Goal: Check status: Check status

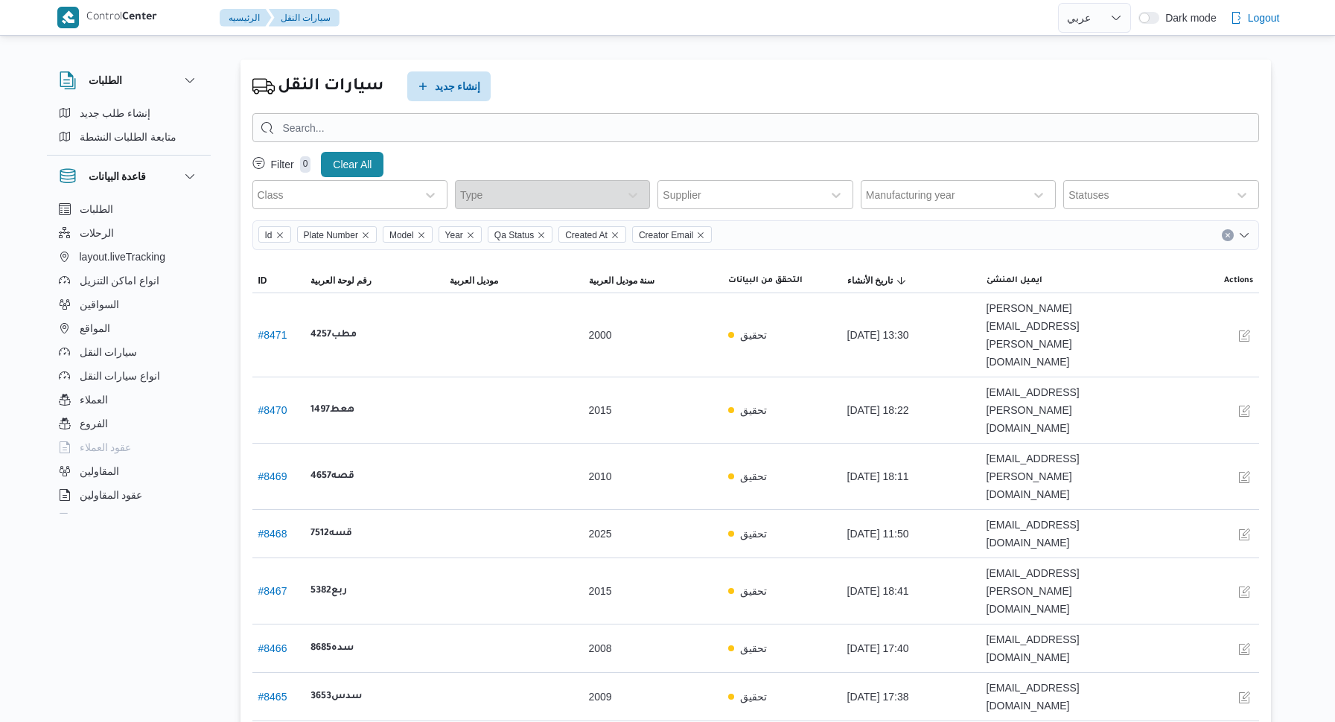
select select "ar"
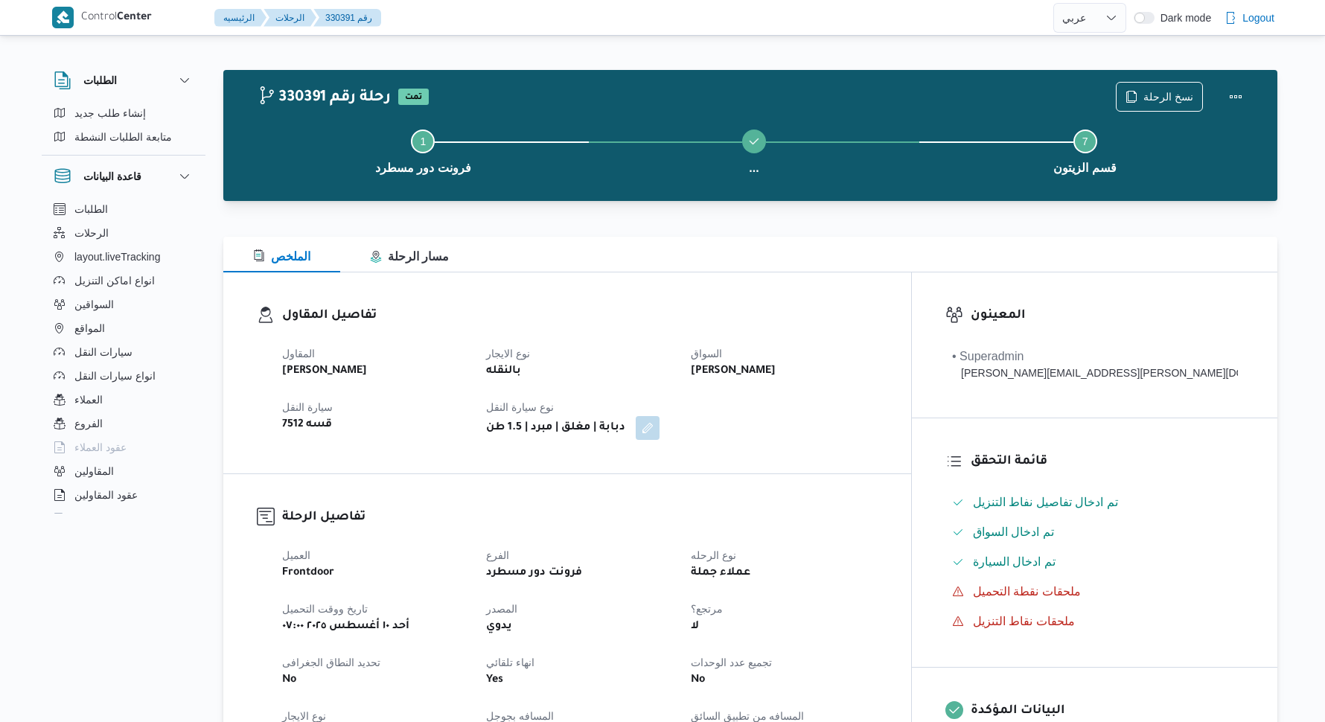
select select "ar"
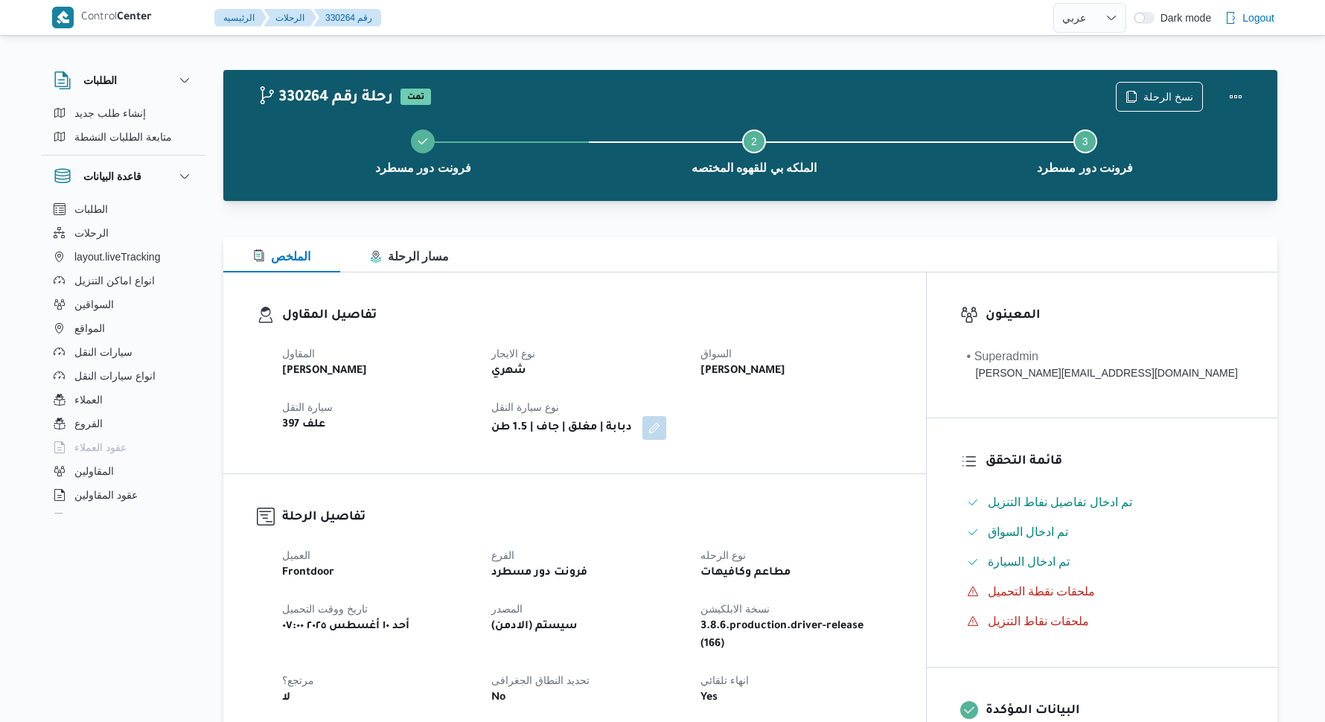
select select "ar"
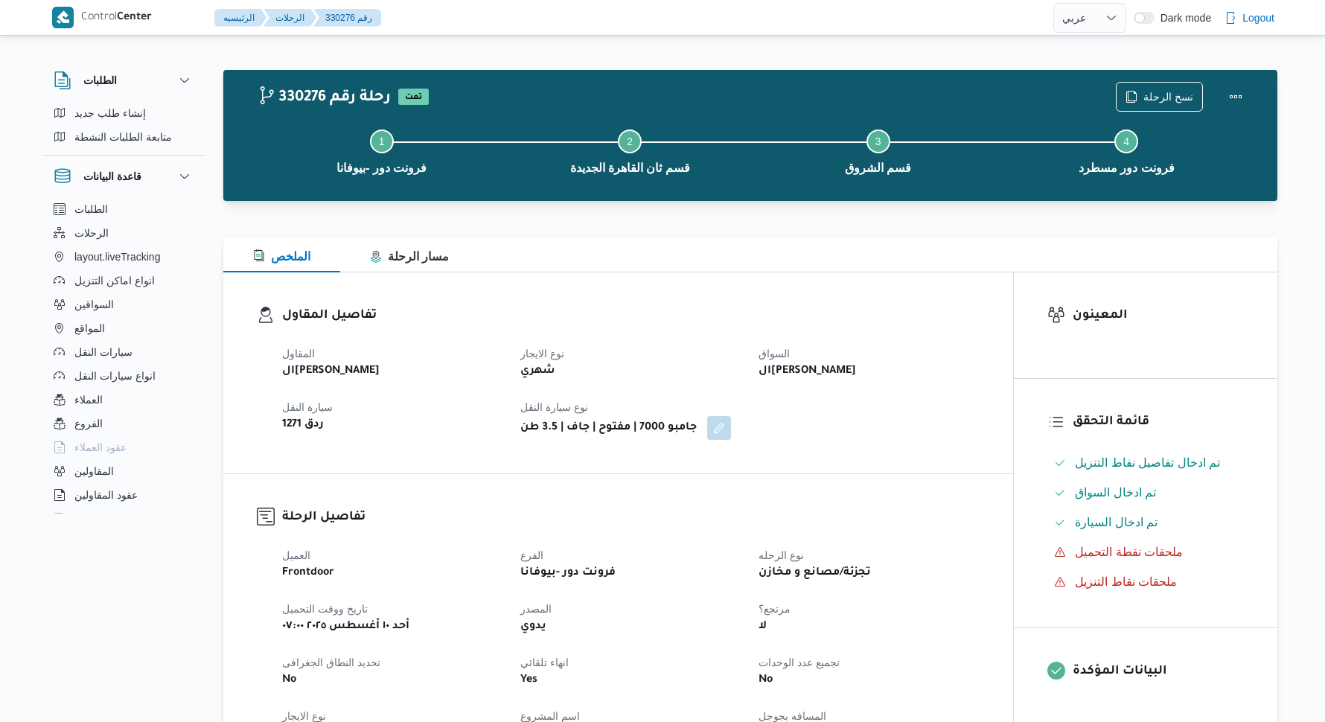
select select "ar"
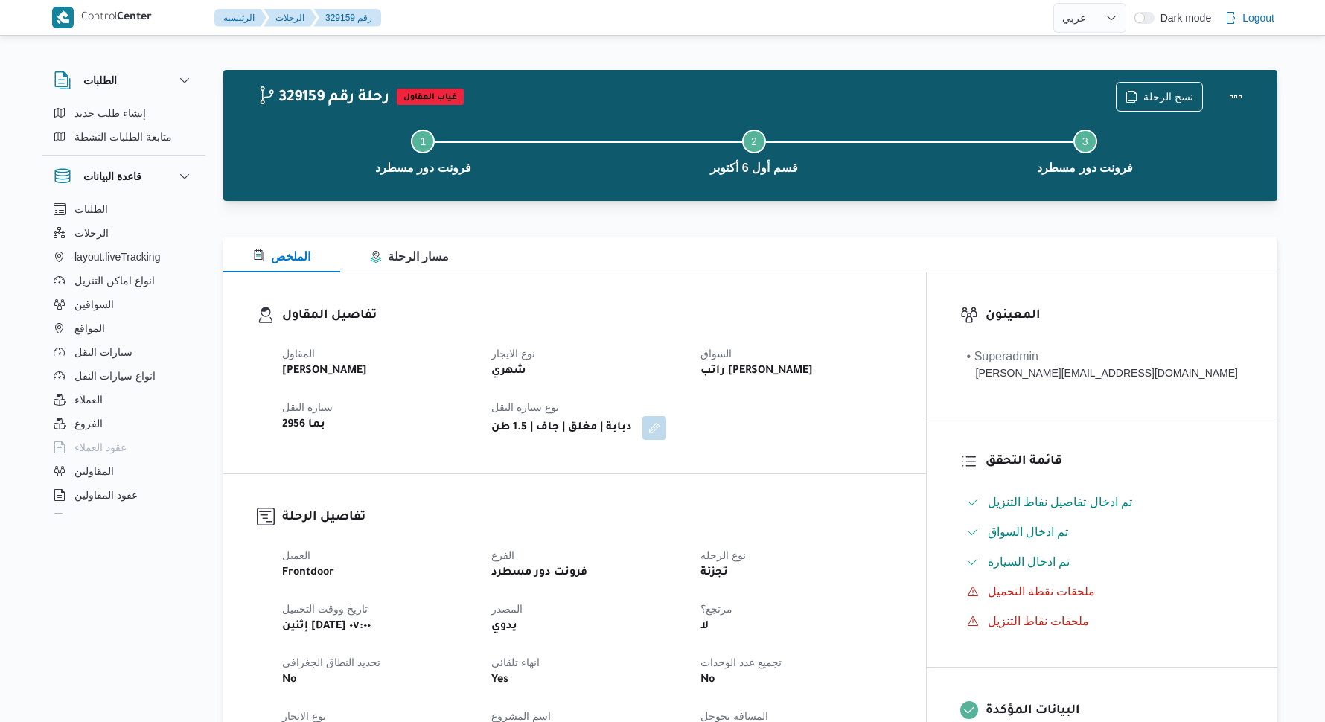
select select "ar"
